Goal: Information Seeking & Learning: Understand process/instructions

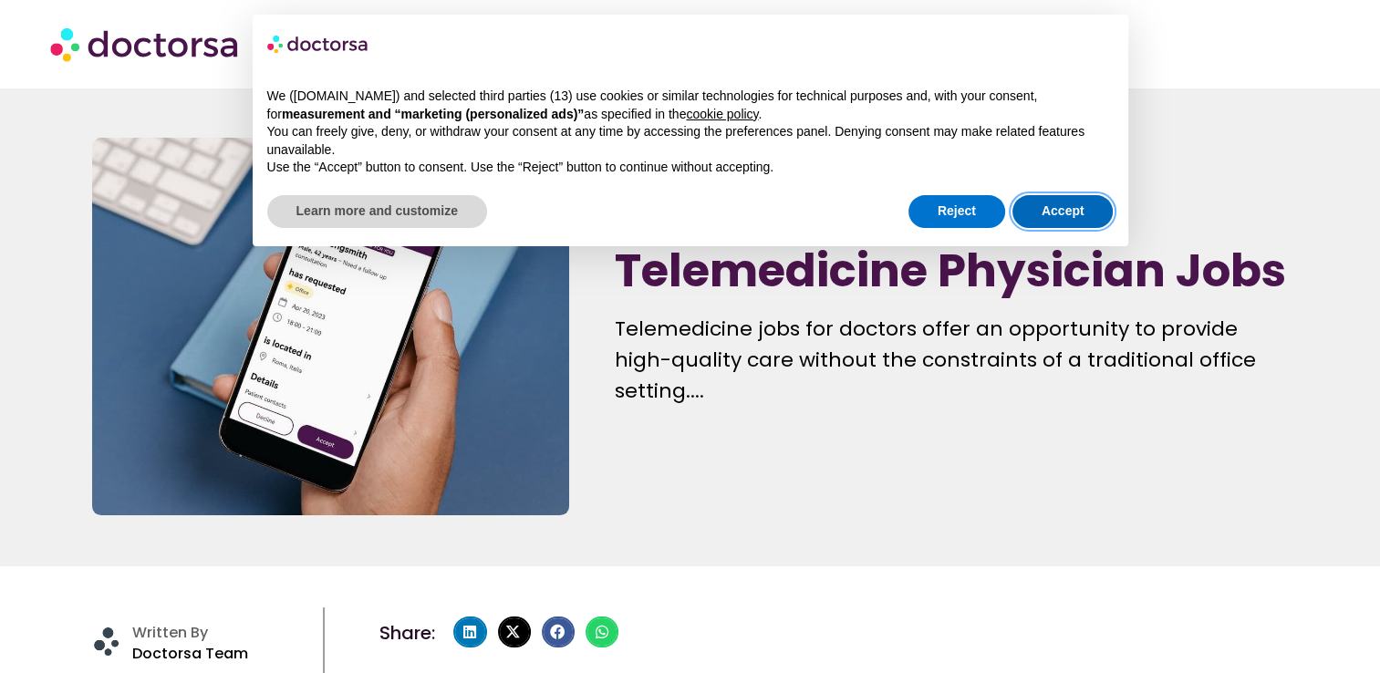
click at [1045, 207] on button "Accept" at bounding box center [1063, 211] width 101 height 33
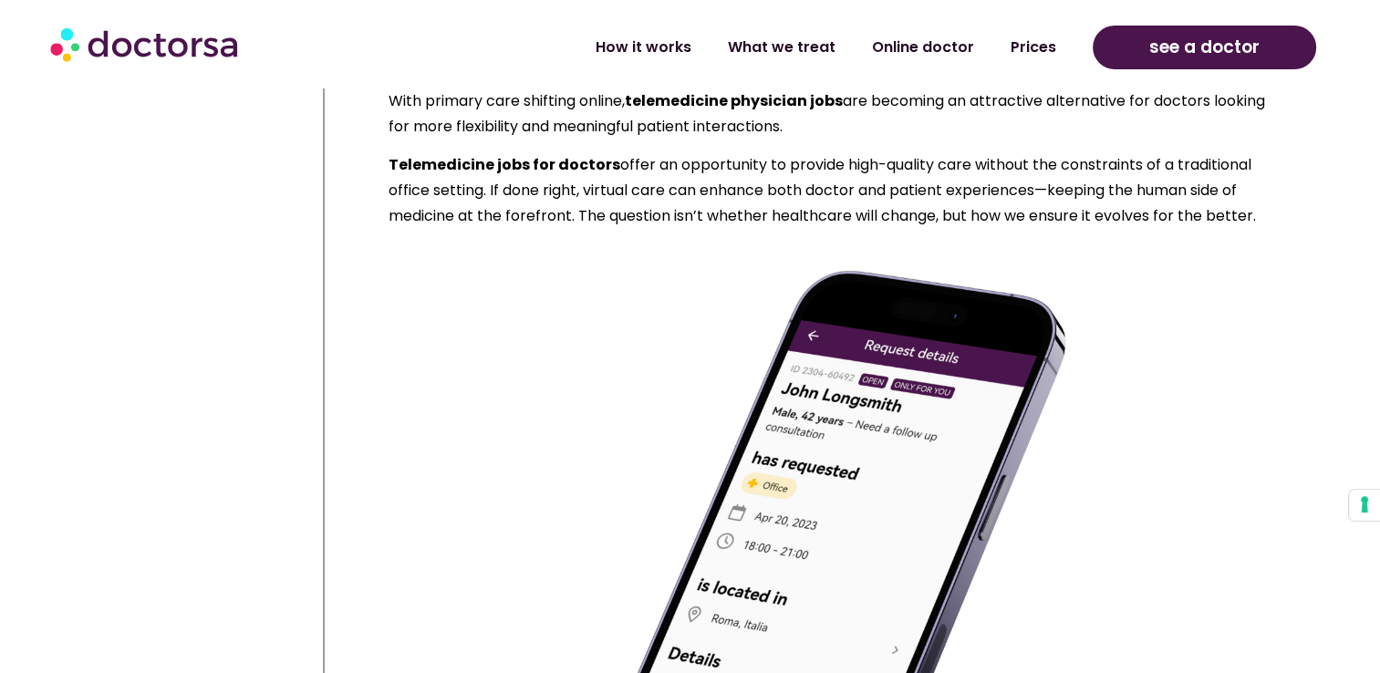
scroll to position [1520, 0]
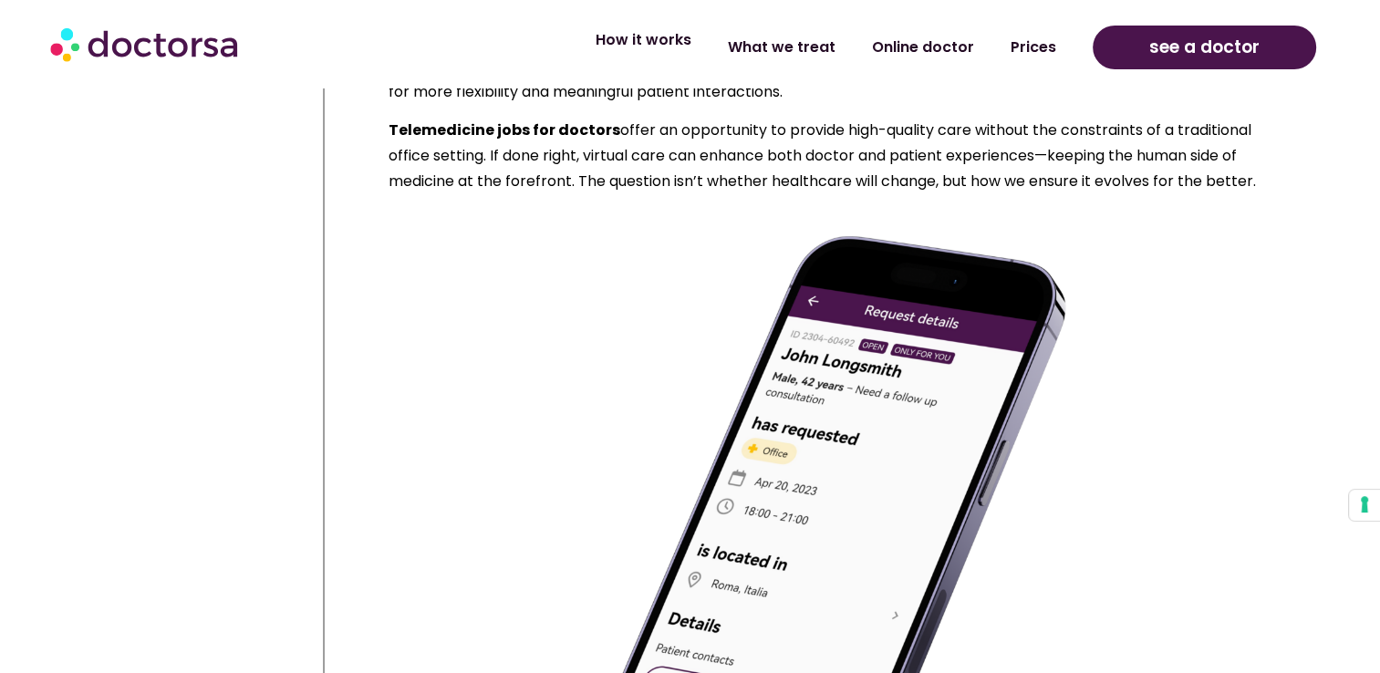
click at [691, 45] on link "How it works" at bounding box center [643, 40] width 132 height 42
click at [916, 40] on link "Online doctor" at bounding box center [923, 40] width 139 height 42
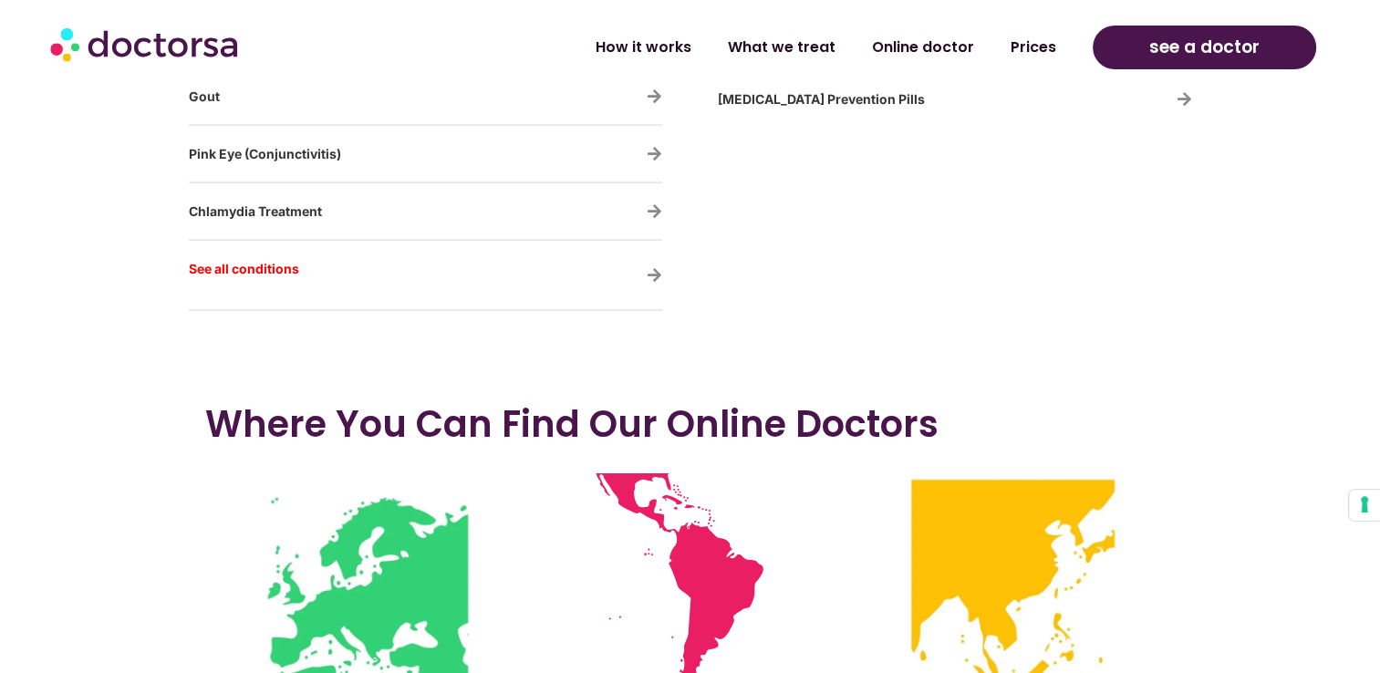
scroll to position [3649, 0]
